Goal: Transaction & Acquisition: Purchase product/service

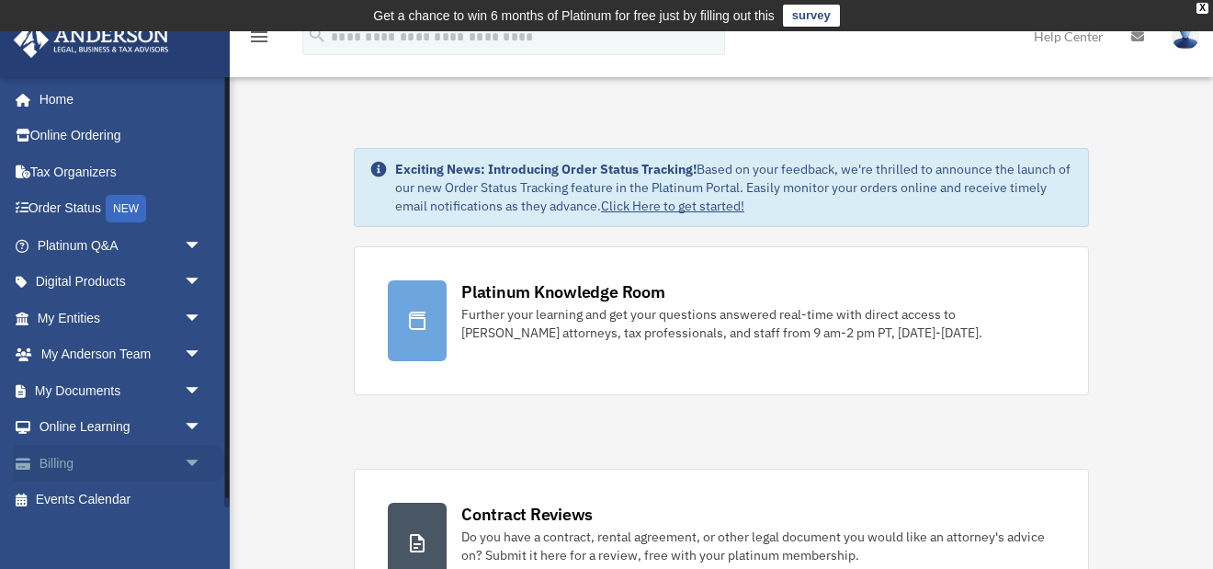
click at [191, 458] on span "arrow_drop_down" at bounding box center [202, 464] width 37 height 38
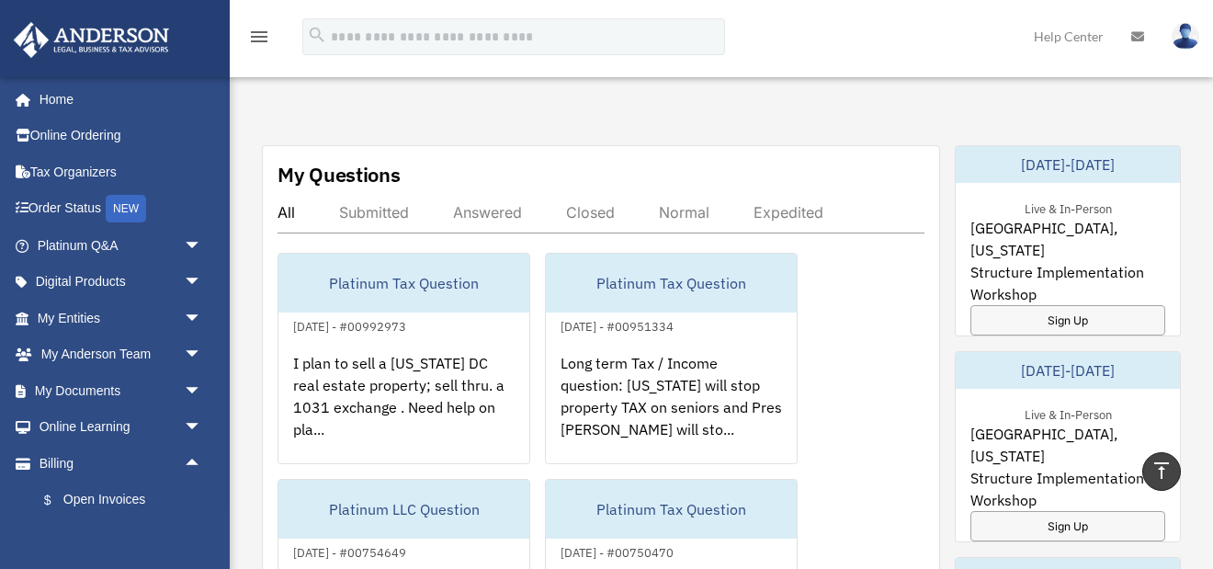
scroll to position [1033, 0]
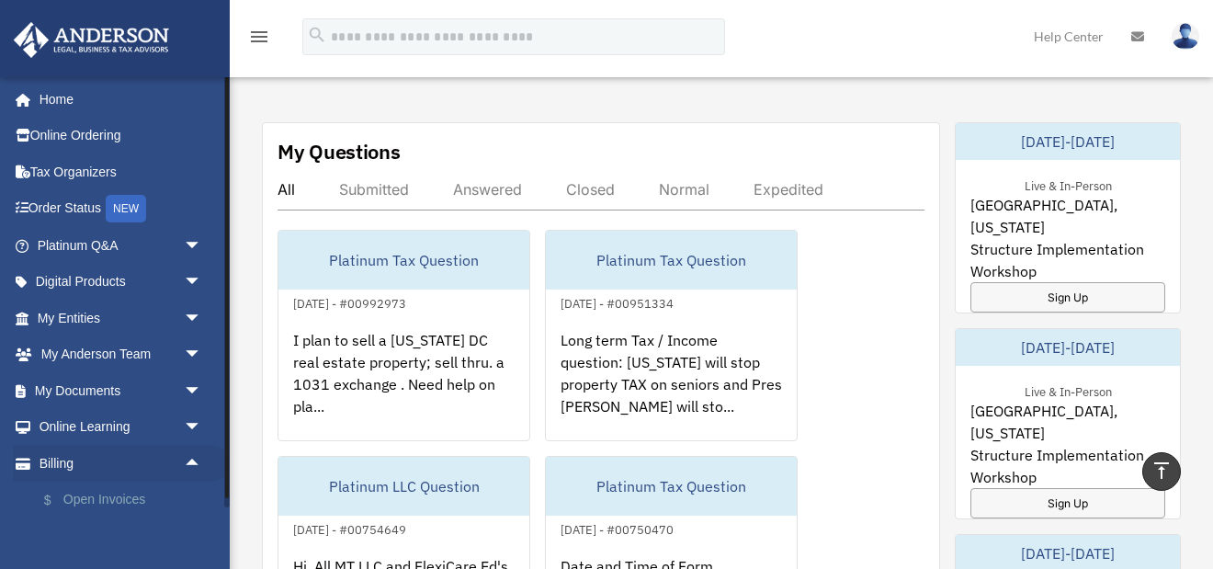
click at [116, 497] on link "$ Open Invoices" at bounding box center [128, 500] width 204 height 38
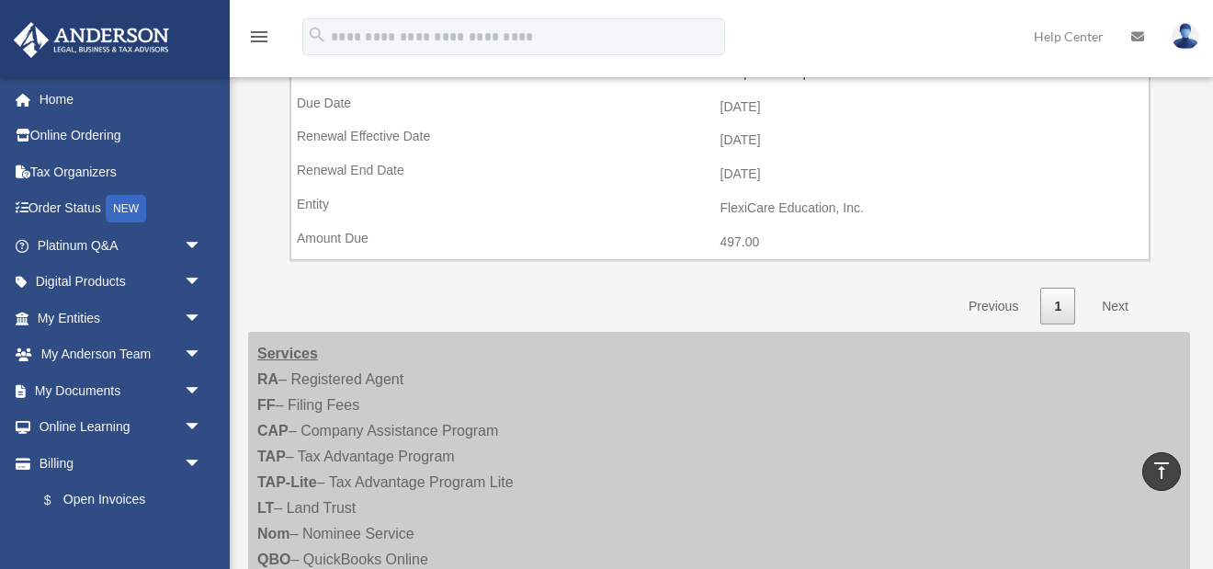
scroll to position [974, 0]
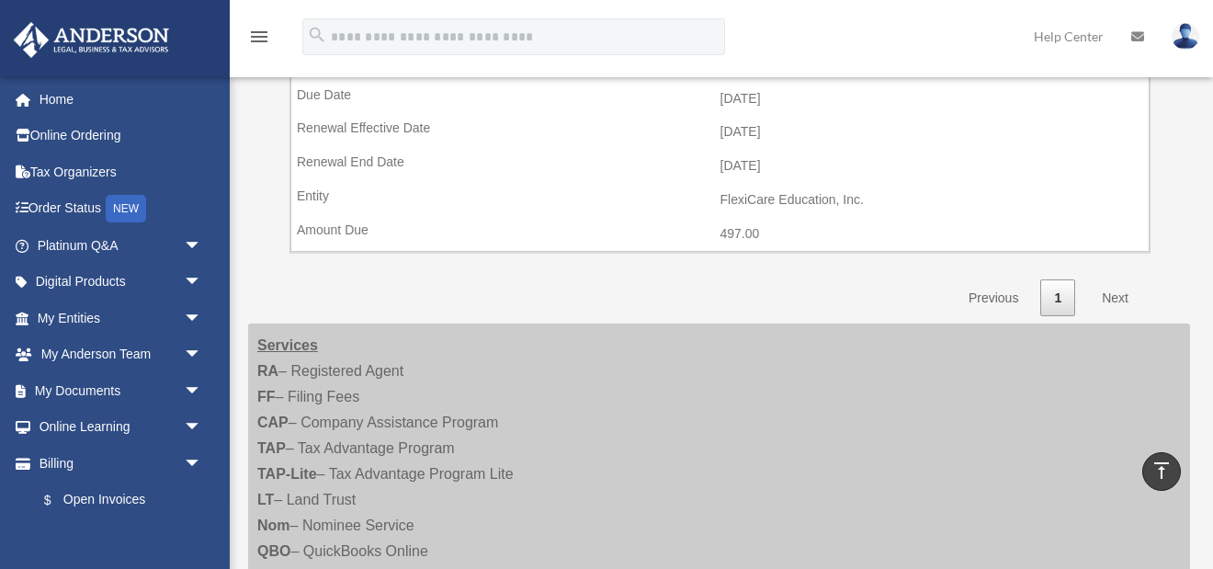
click at [1114, 279] on link "Next" at bounding box center [1115, 298] width 54 height 38
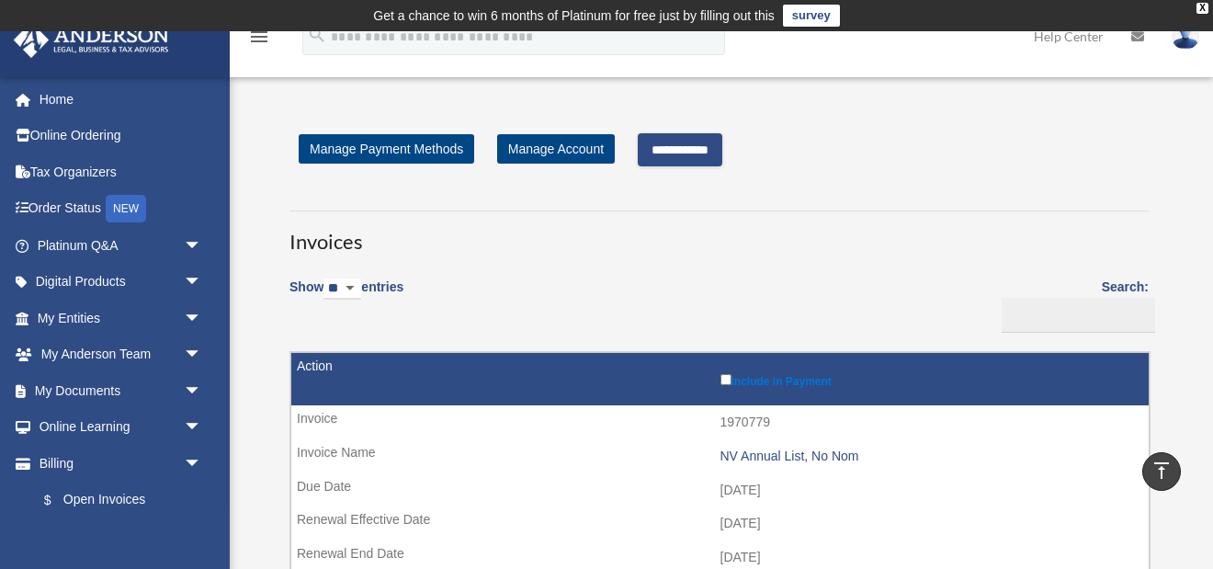
scroll to position [0, 0]
click at [694, 145] on input "**********" at bounding box center [680, 149] width 85 height 33
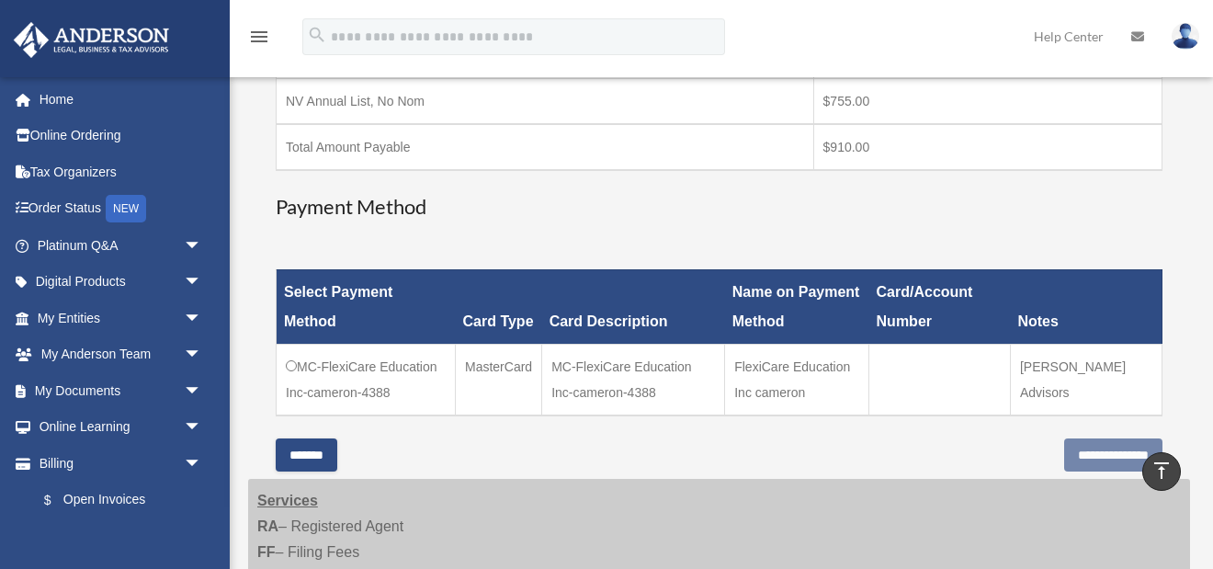
scroll to position [415, 0]
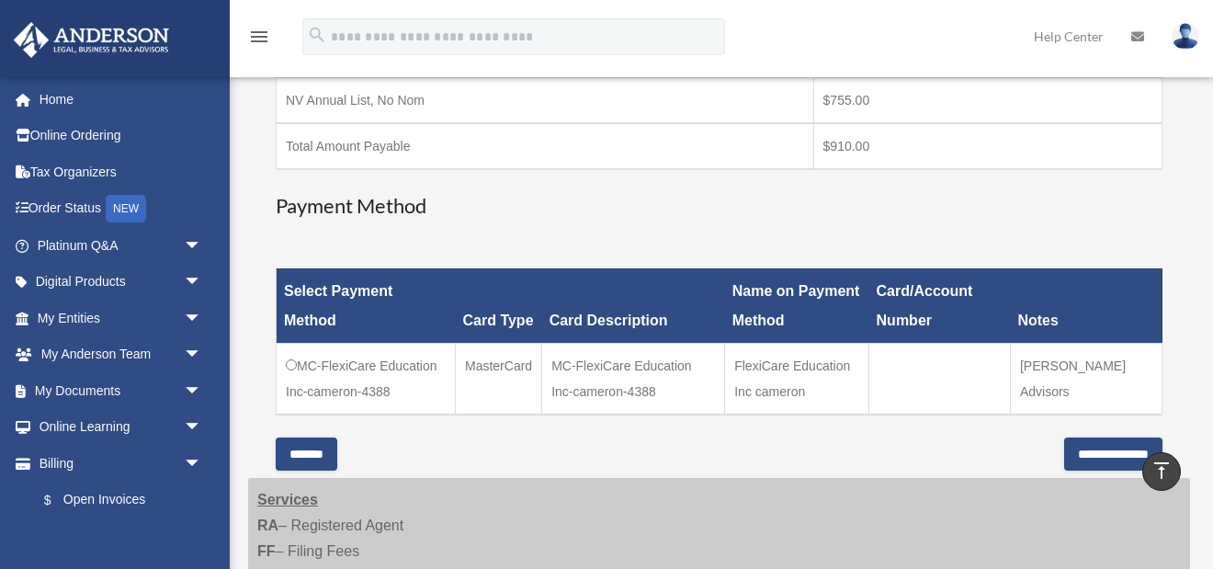
click at [1084, 451] on input "**********" at bounding box center [1113, 453] width 98 height 33
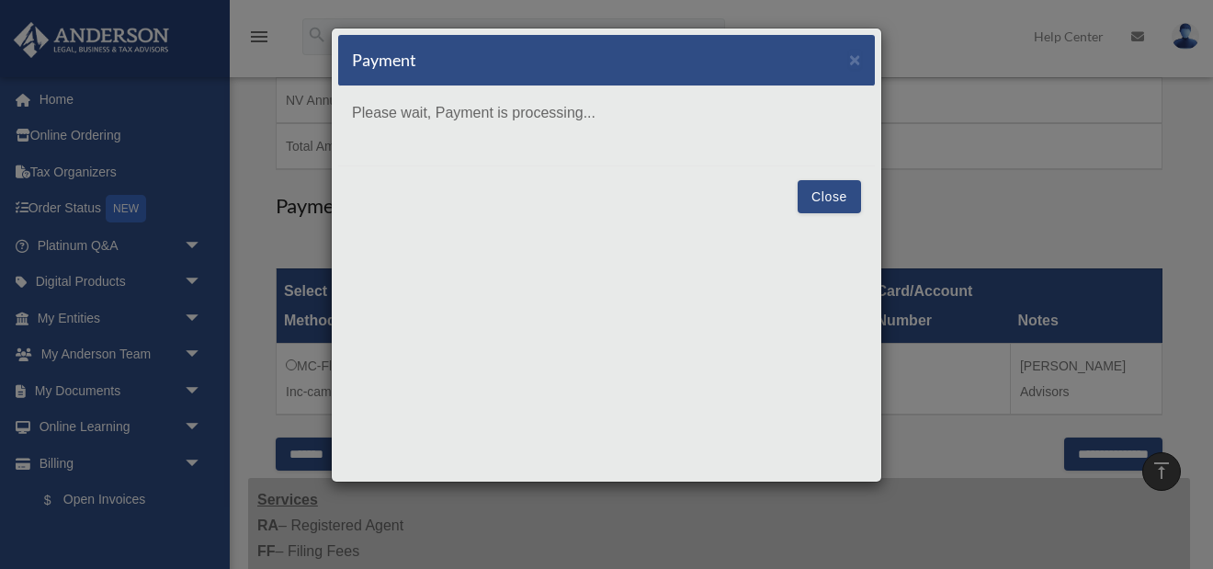
click at [827, 195] on button "Close" at bounding box center [828, 196] width 63 height 33
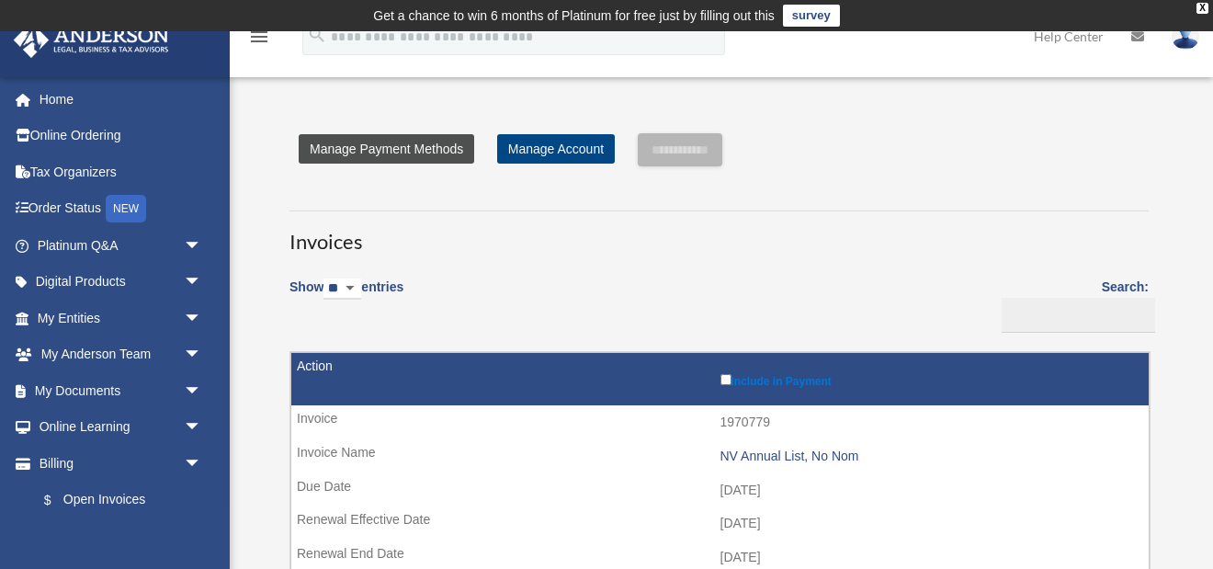
click at [394, 148] on link "Manage Payment Methods" at bounding box center [386, 148] width 175 height 29
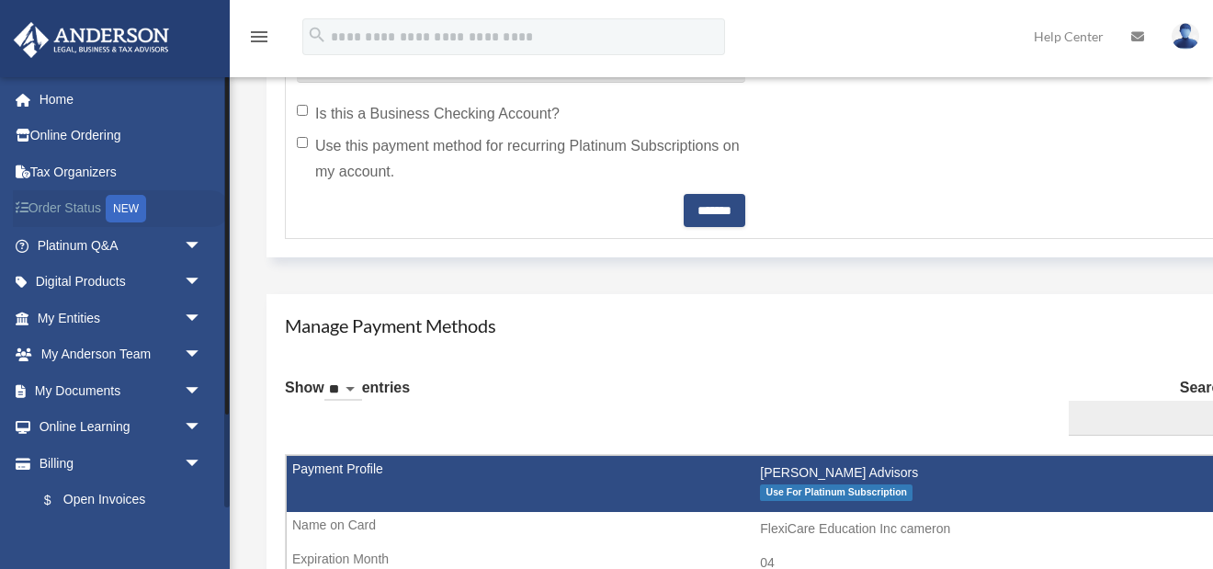
scroll to position [887, 0]
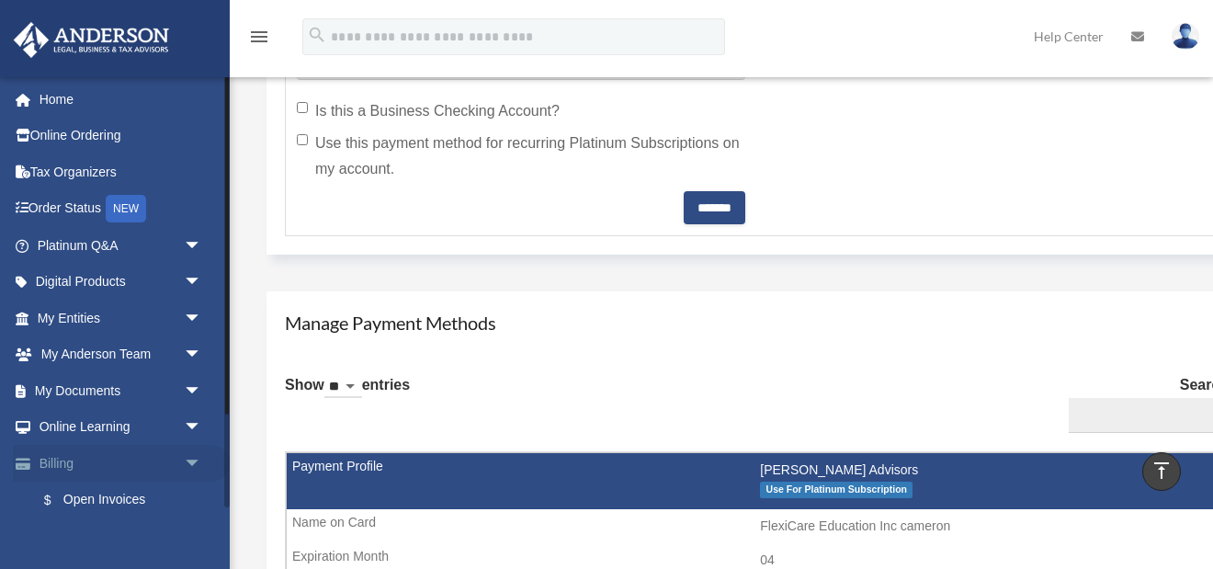
click at [193, 458] on span "arrow_drop_down" at bounding box center [202, 464] width 37 height 38
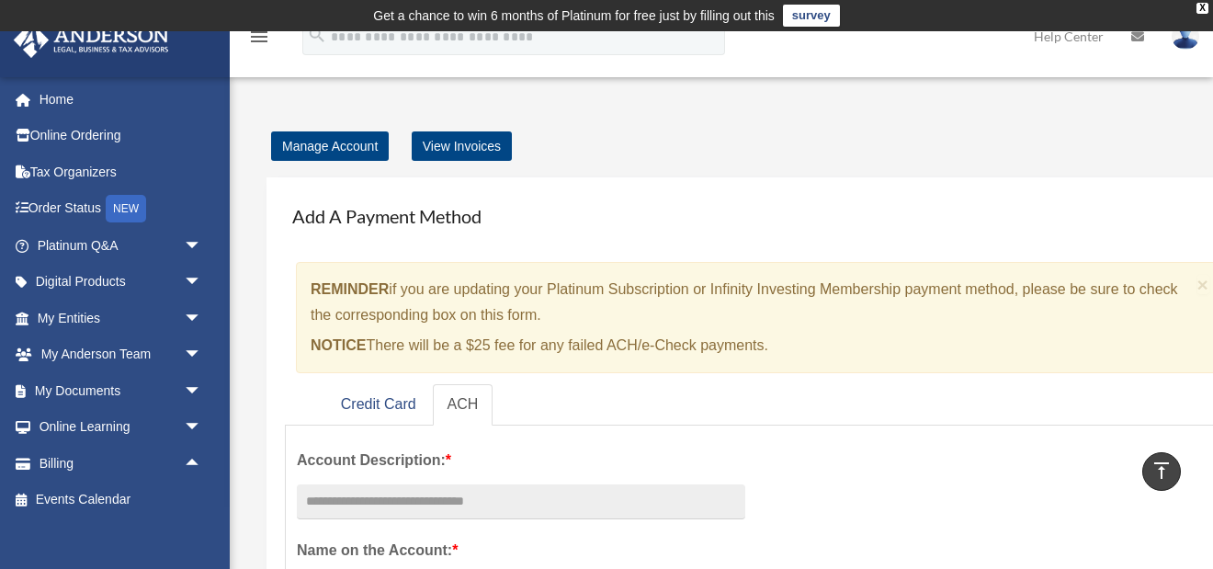
scroll to position [0, 0]
